Goal: Information Seeking & Learning: Understand process/instructions

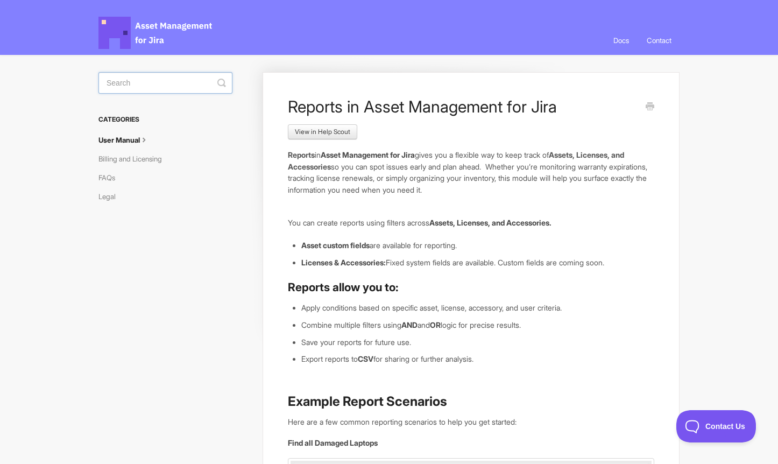
click at [129, 80] on input "Search" at bounding box center [165, 83] width 134 height 22
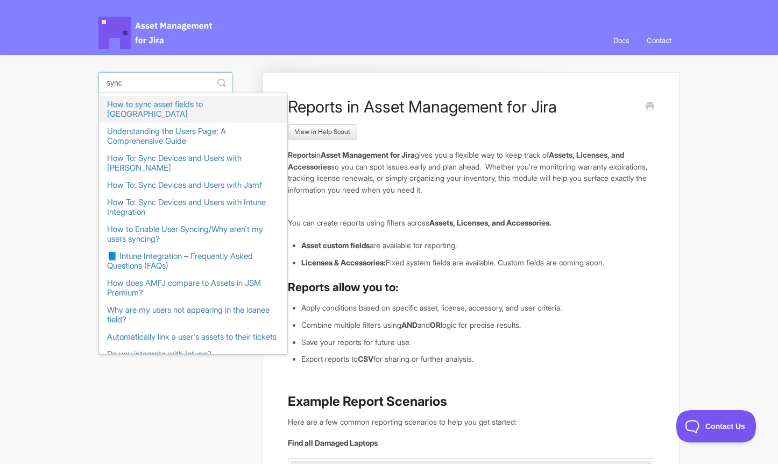
type input "sync"
click at [136, 105] on link "How to sync asset fields to [GEOGRAPHIC_DATA]" at bounding box center [193, 109] width 188 height 27
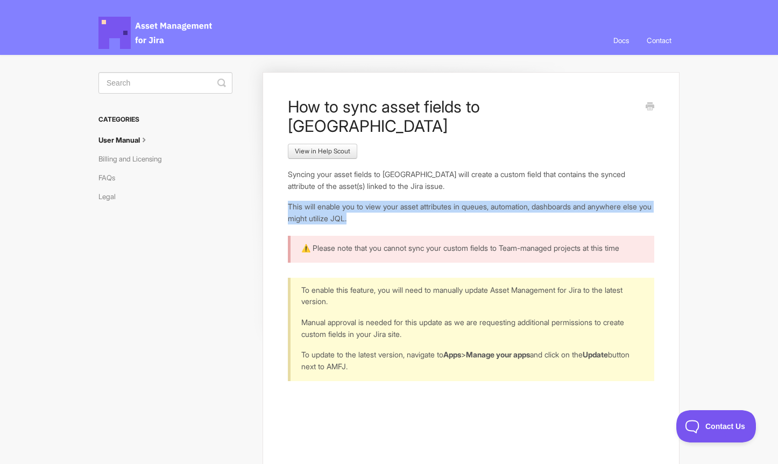
drag, startPoint x: 288, startPoint y: 189, endPoint x: 403, endPoint y: 198, distance: 116.0
click at [403, 201] on p "This will enable you to view your asset attributes in queues, automation, dashb…" at bounding box center [471, 212] width 366 height 23
copy p "This will enable you to view your asset attributes in queues, automation, dashb…"
